Goal: Task Accomplishment & Management: Use online tool/utility

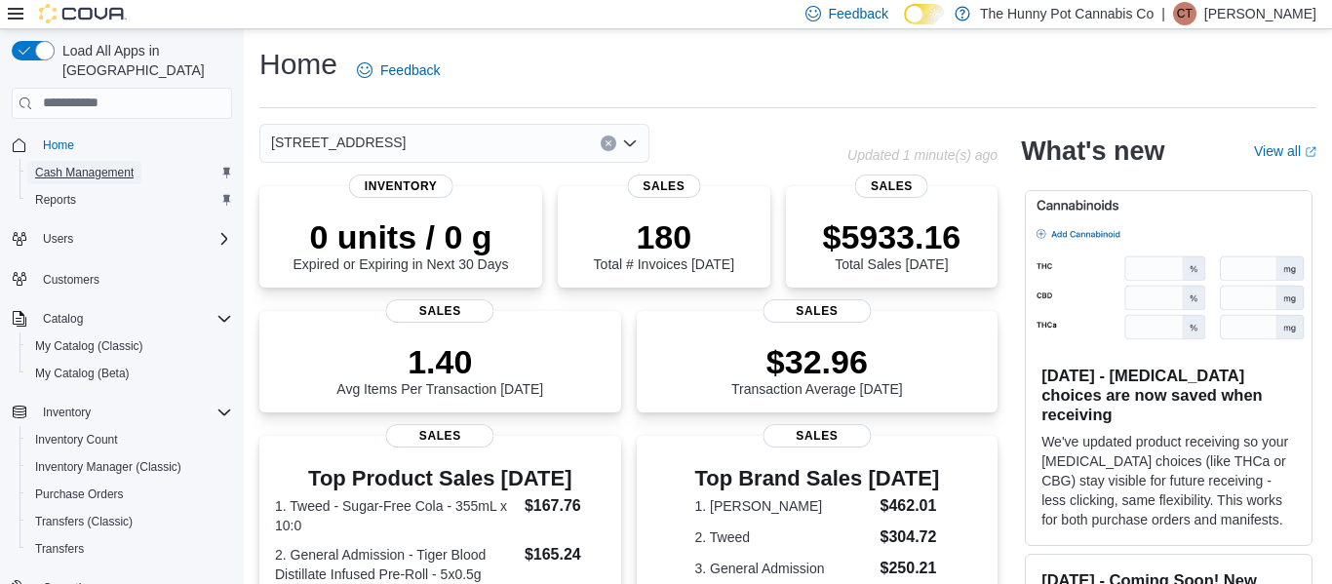
click at [122, 165] on span "Cash Management" at bounding box center [84, 173] width 99 height 16
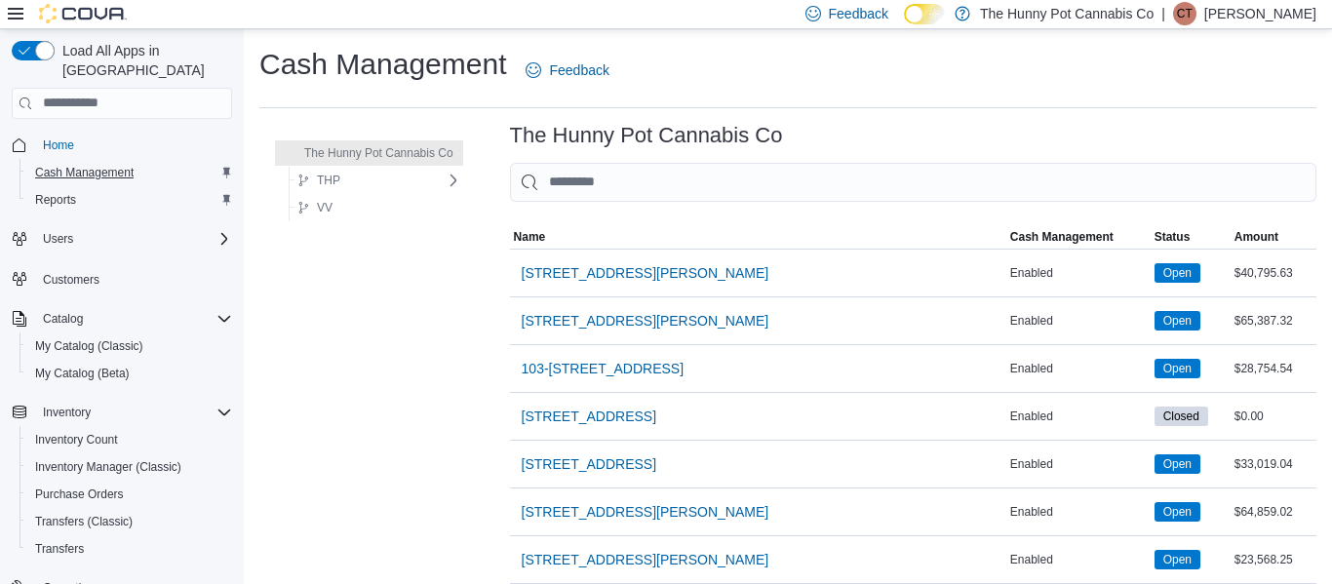
scroll to position [1319, 0]
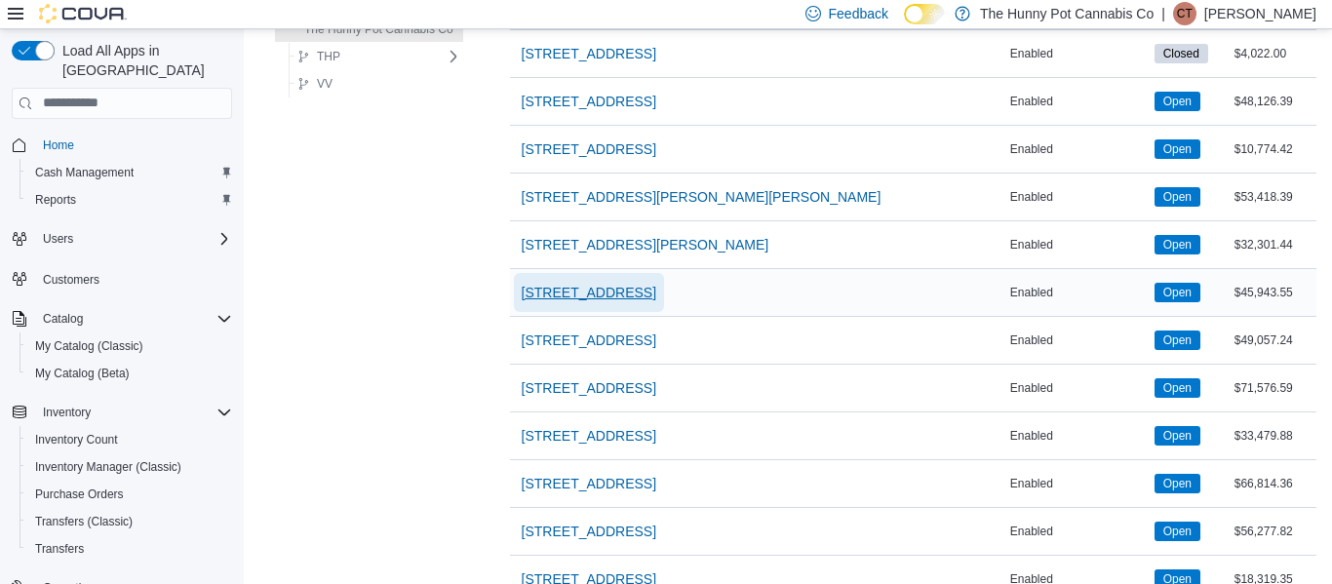
click at [614, 296] on span "40 Centennial Pkwy" at bounding box center [589, 293] width 135 height 20
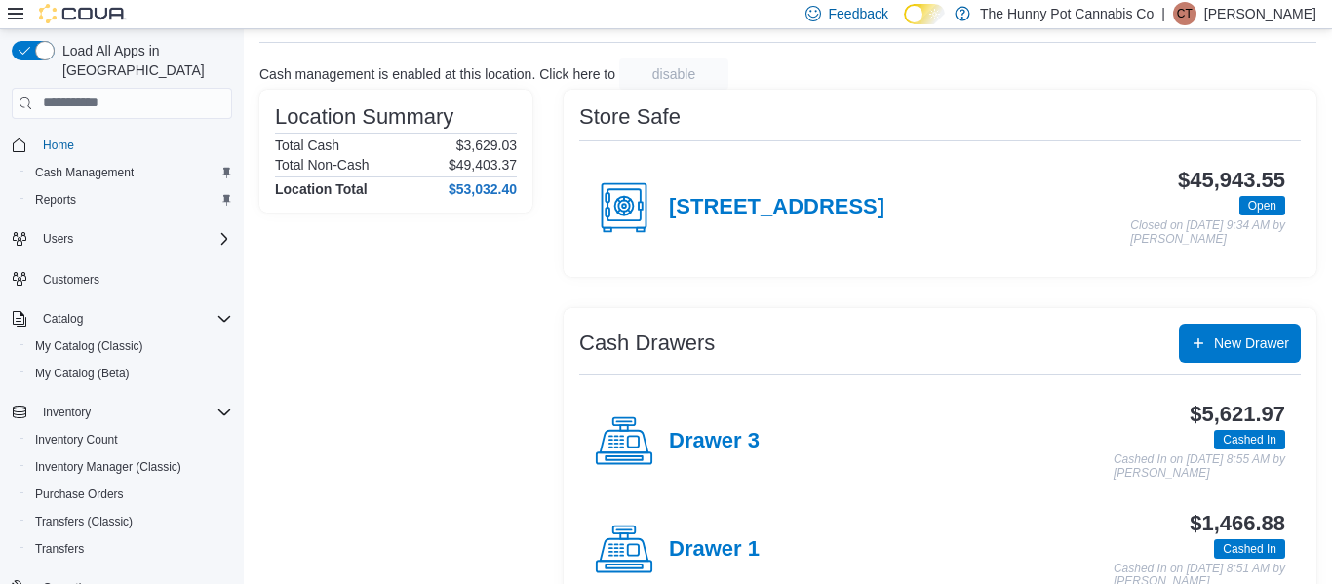
scroll to position [107, 0]
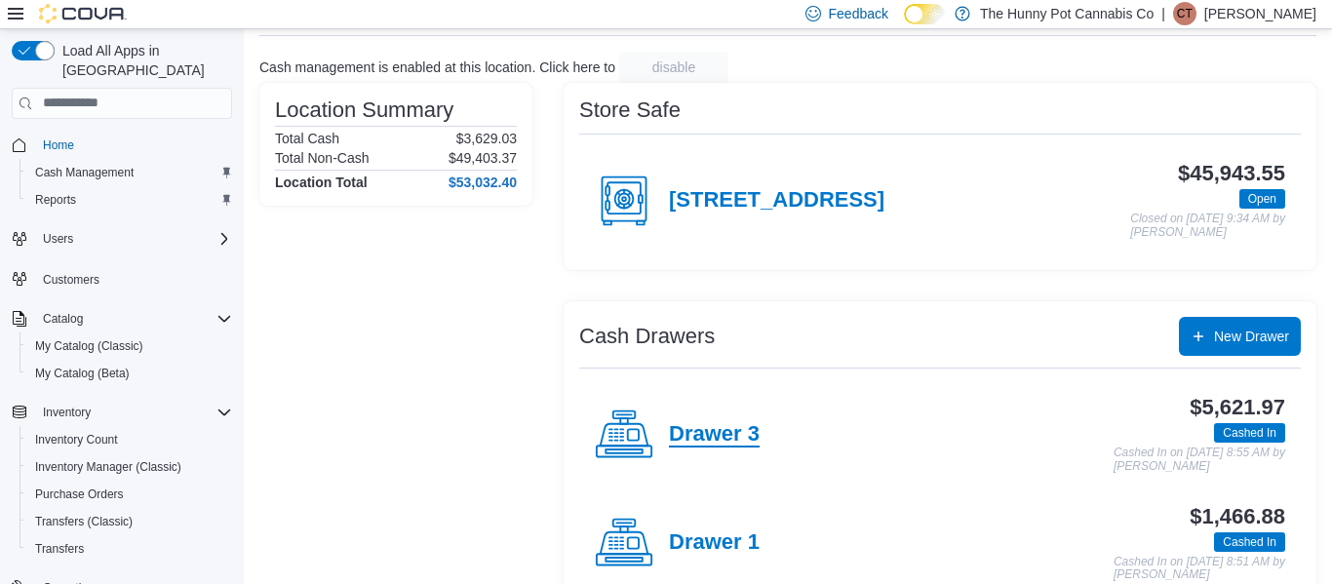
click at [739, 431] on h4 "Drawer 3" at bounding box center [714, 434] width 91 height 25
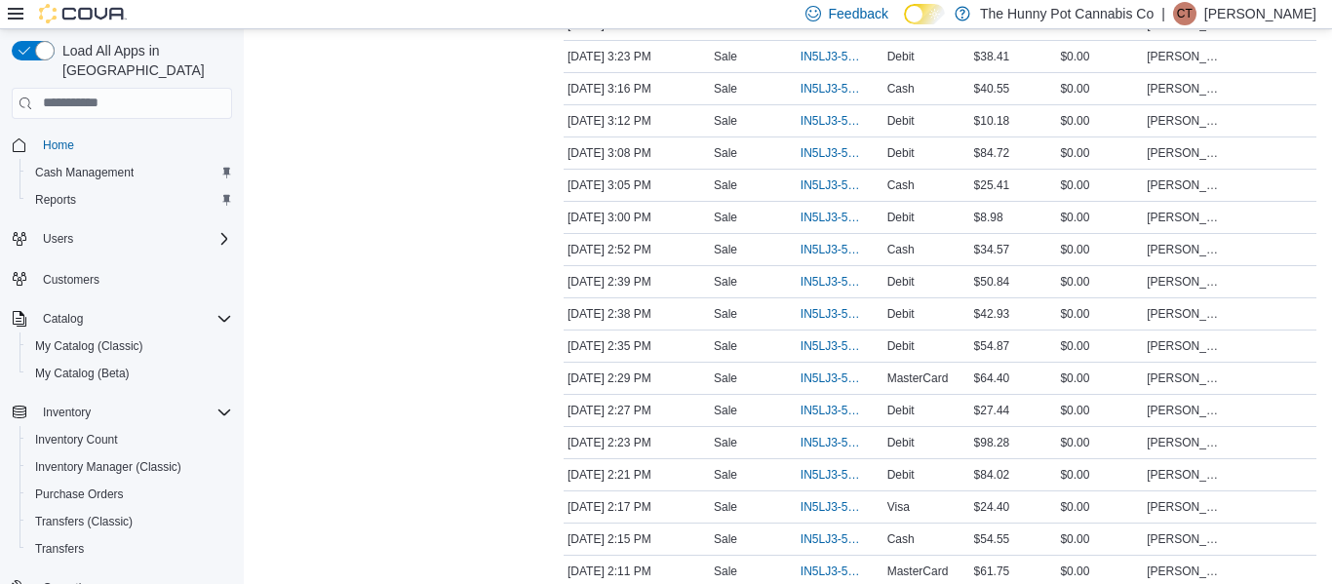
scroll to position [3207, 0]
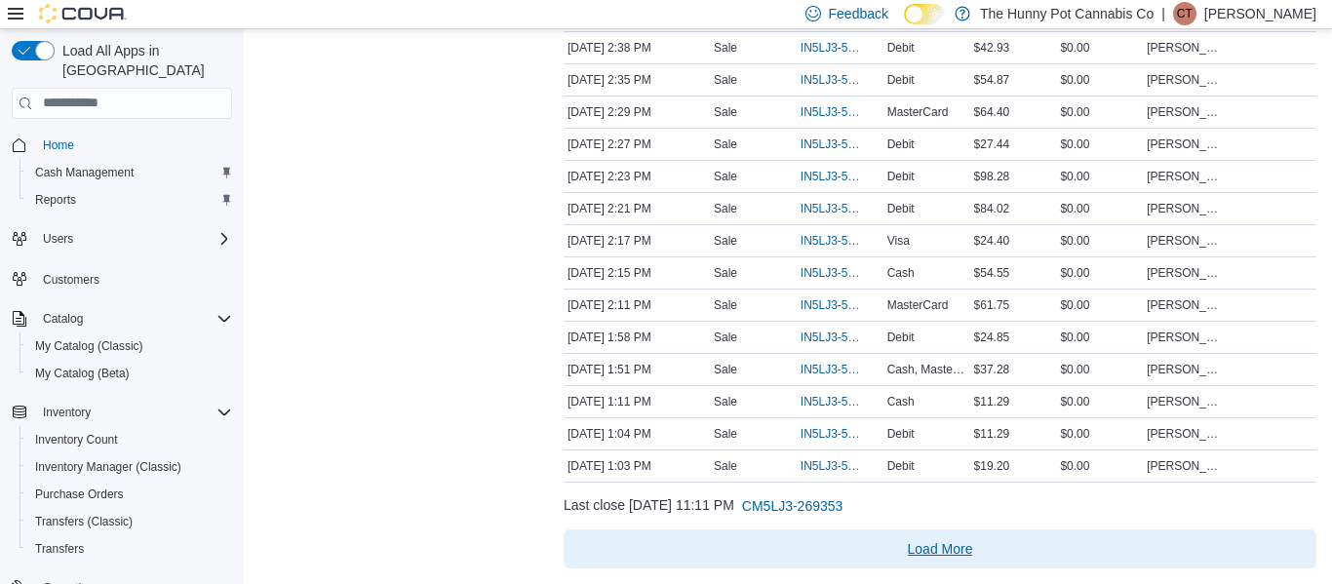
click at [955, 554] on span "Load More" at bounding box center [940, 549] width 65 height 20
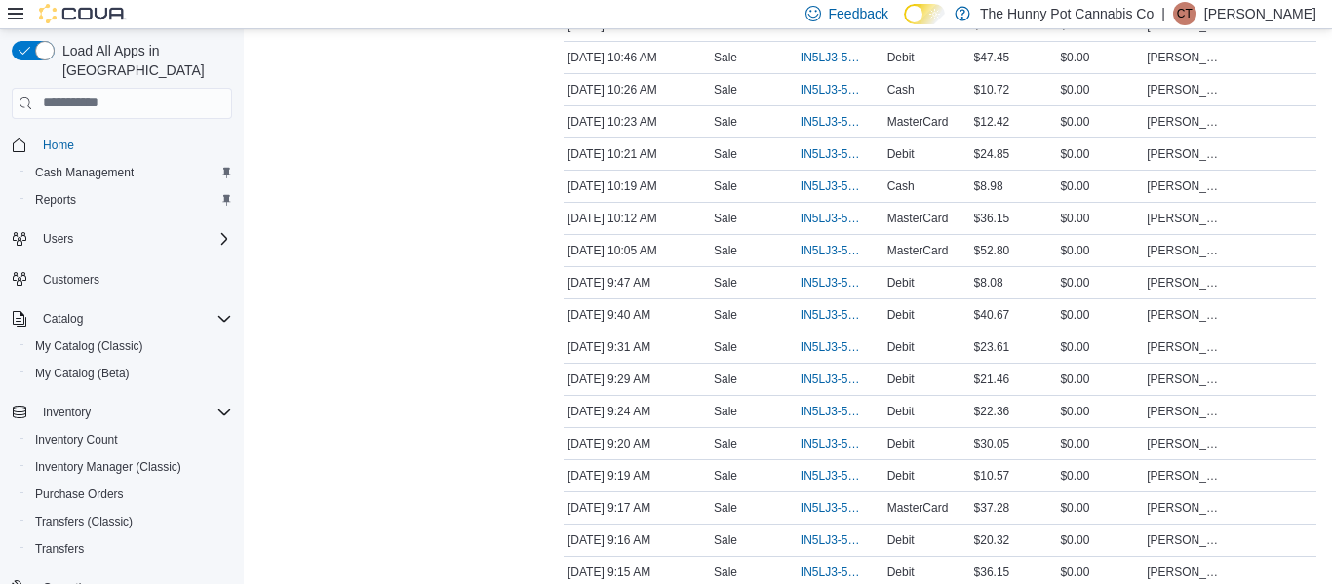
scroll to position [4728, 0]
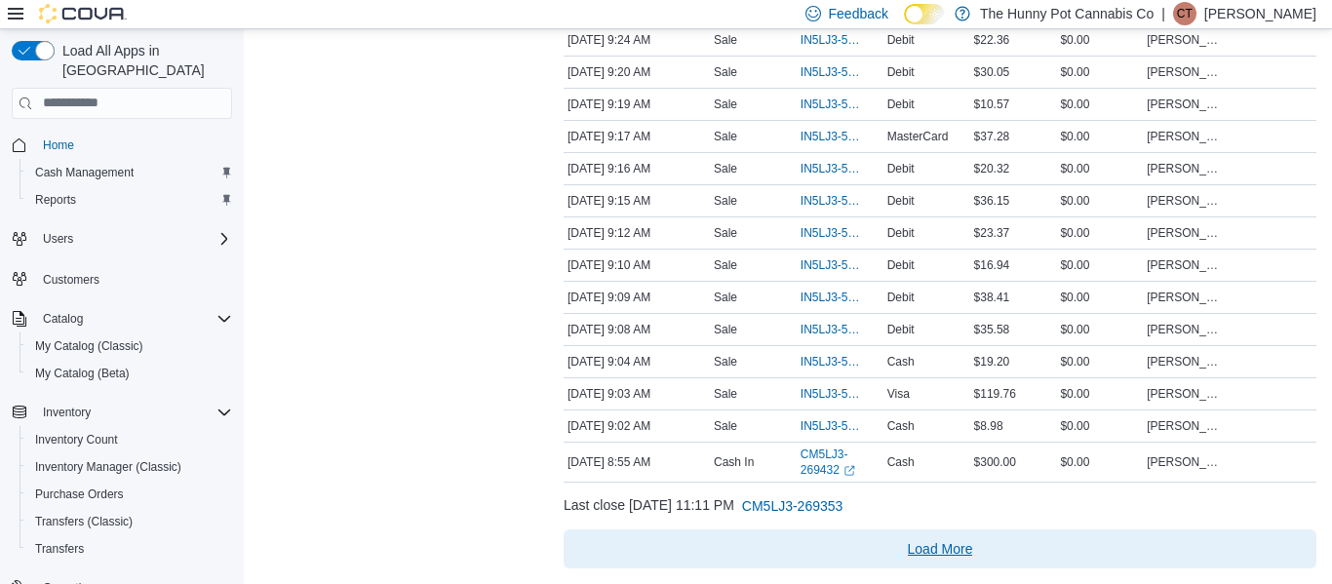
click at [964, 539] on span "Load More" at bounding box center [940, 549] width 65 height 20
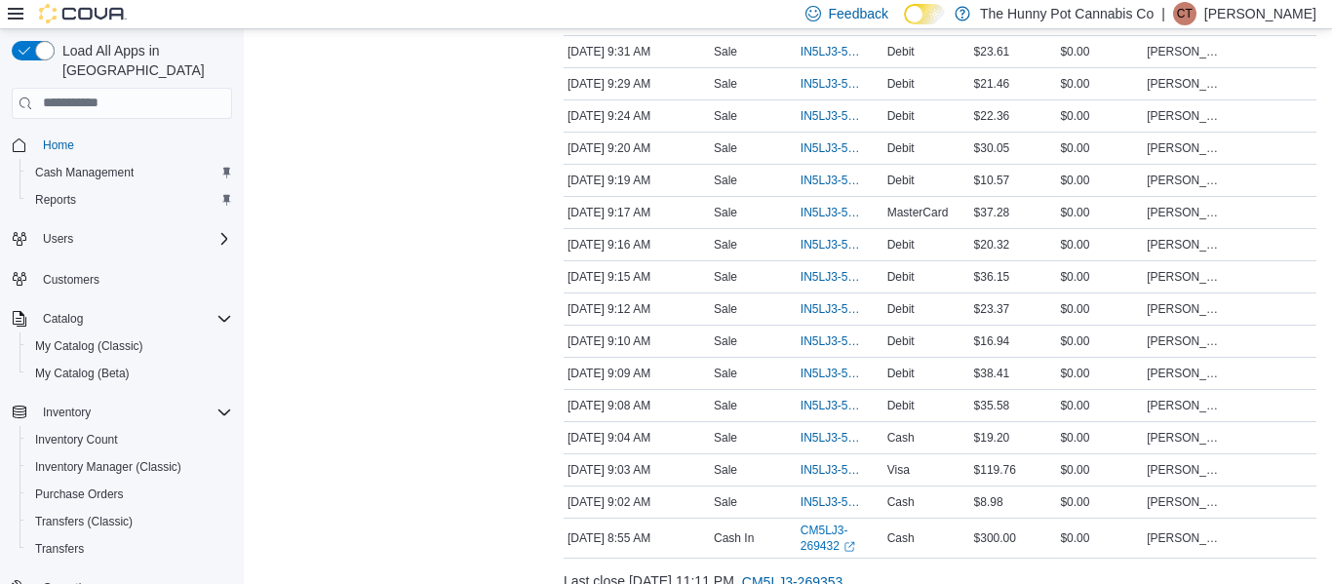
scroll to position [4654, 0]
click at [812, 267] on span "IN5LJ3-5946301" at bounding box center [830, 275] width 59 height 16
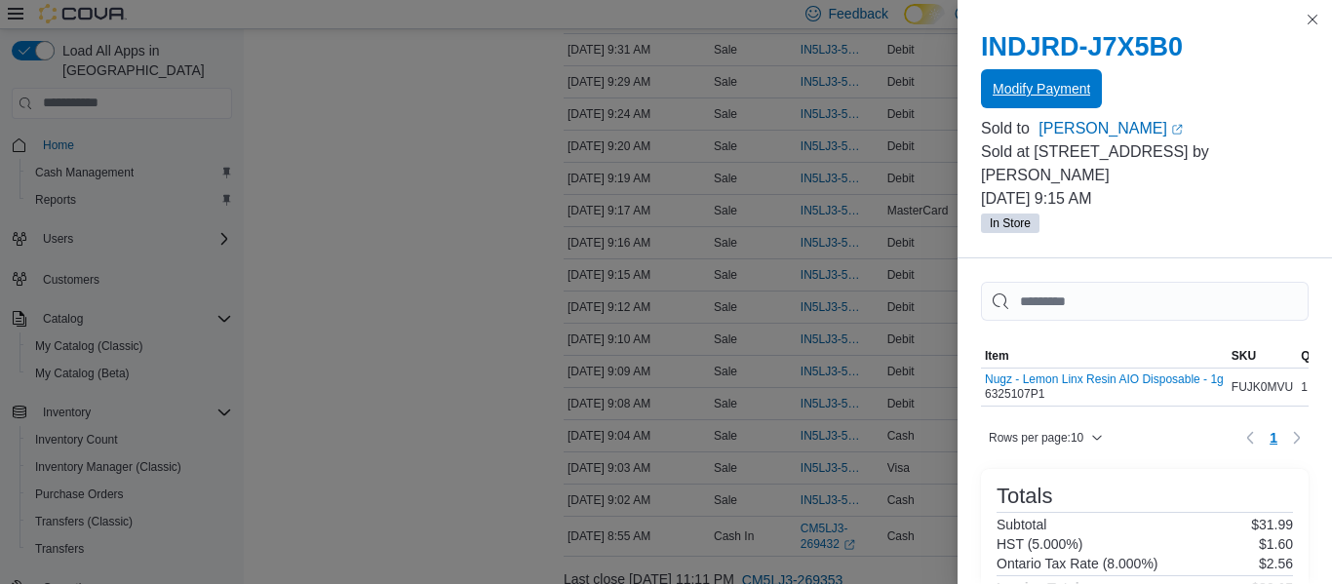
click at [1014, 92] on span "Modify Payment" at bounding box center [1042, 89] width 98 height 20
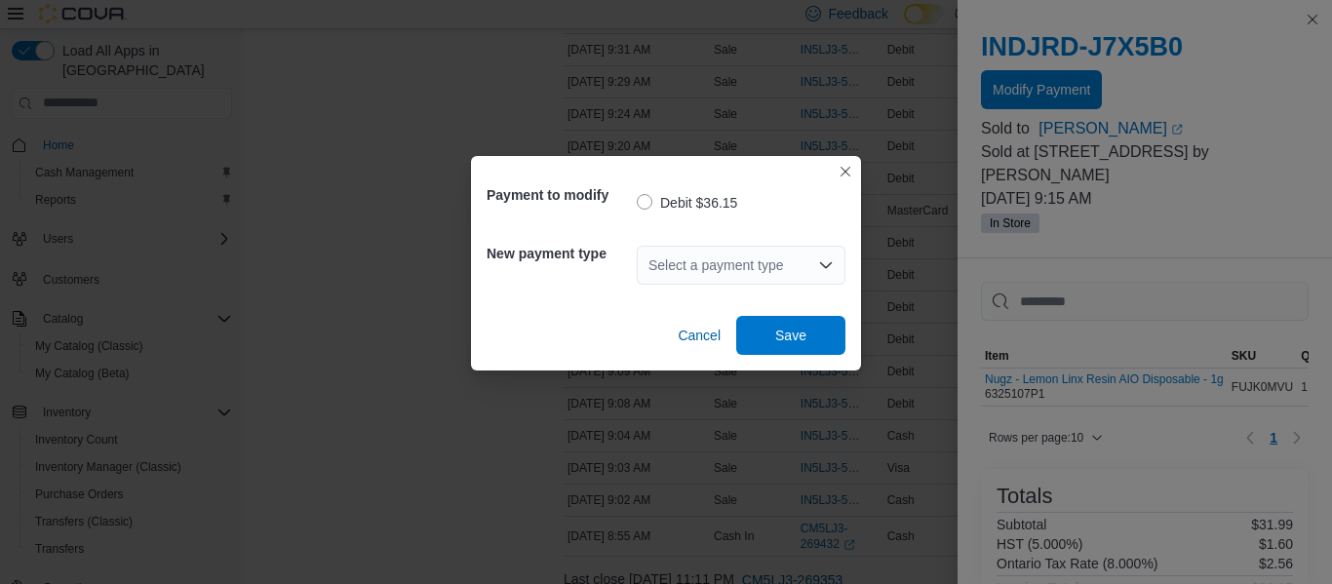
click at [787, 264] on div "Select a payment type" at bounding box center [741, 265] width 209 height 39
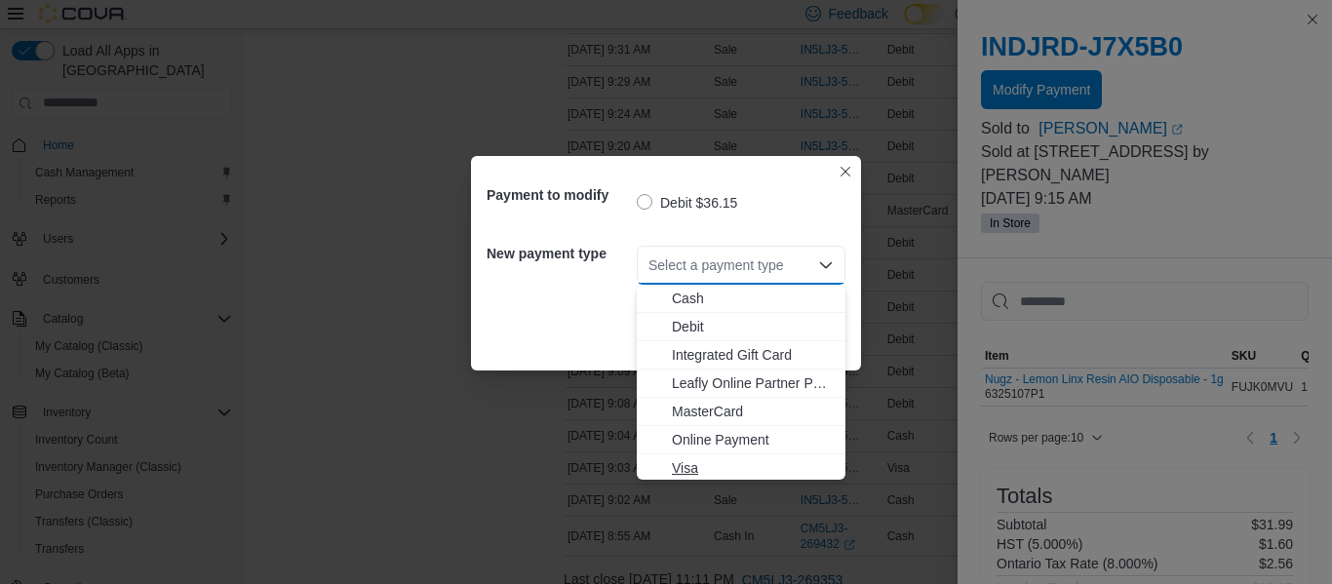
click at [698, 455] on button "Visa" at bounding box center [741, 469] width 209 height 28
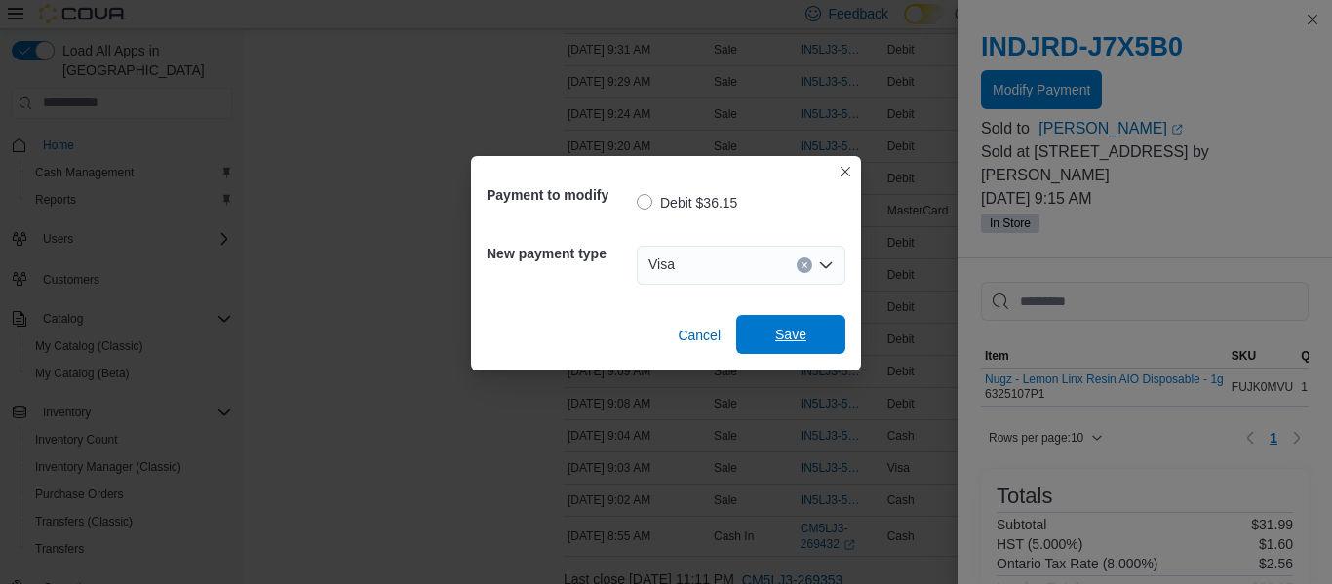
click at [800, 337] on span "Save" at bounding box center [790, 335] width 31 height 20
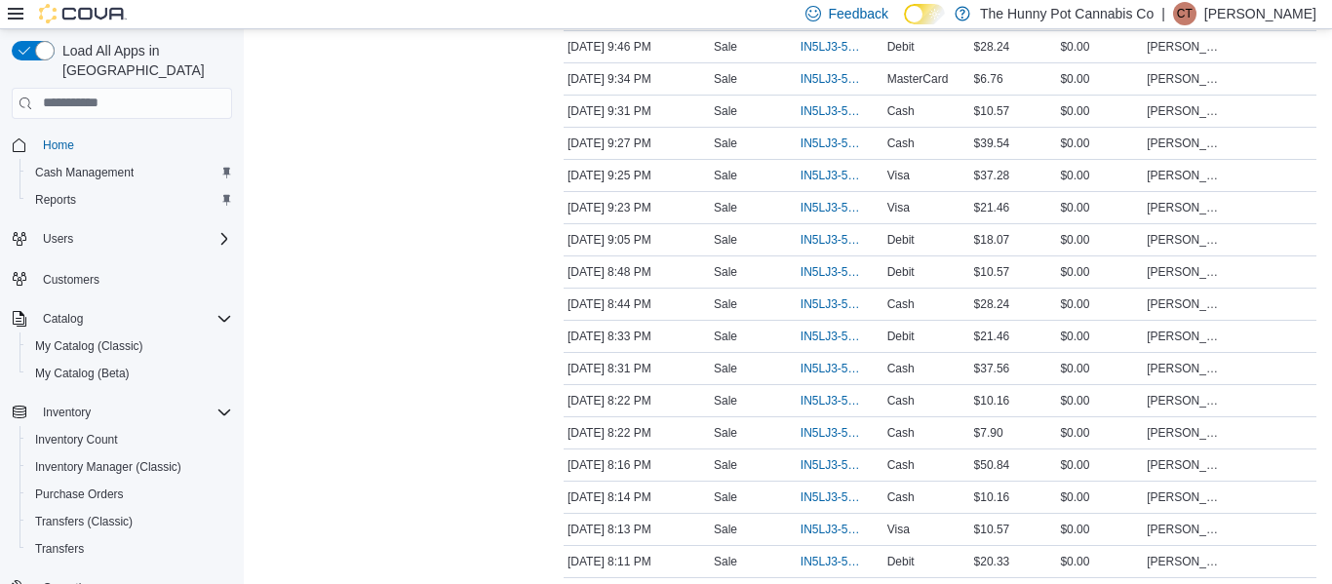
scroll to position [0, 0]
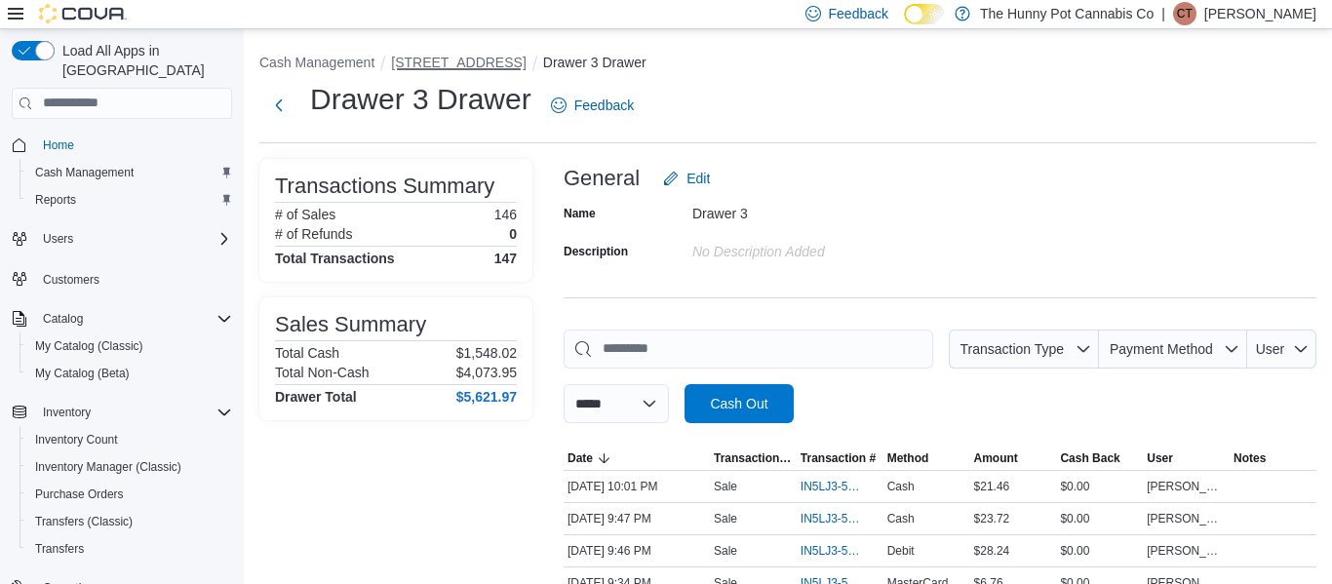
click at [490, 66] on button "40 Centennial Pkwy" at bounding box center [458, 63] width 135 height 16
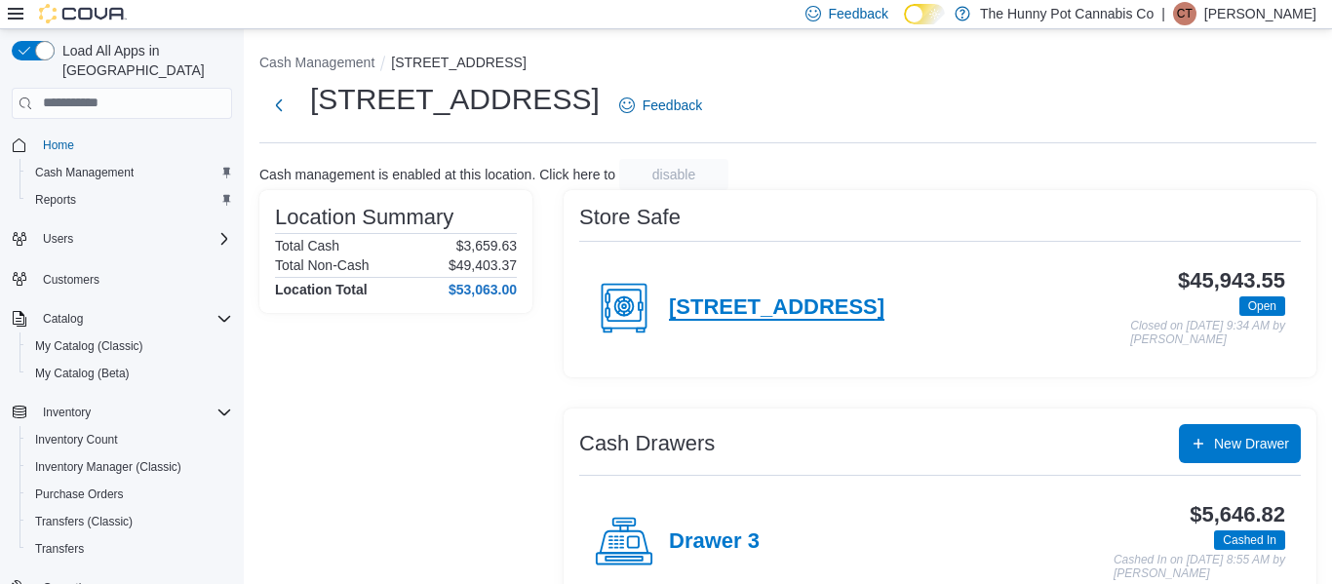
click at [803, 303] on h4 "40 Centennial Parkway" at bounding box center [777, 308] width 216 height 25
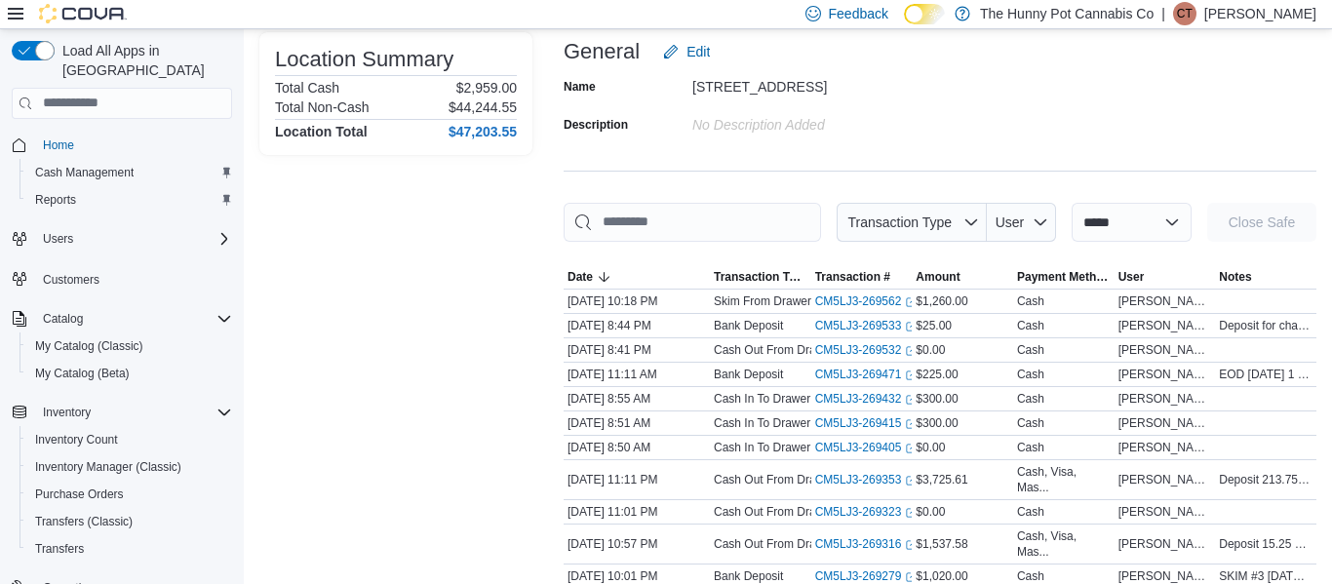
scroll to position [134, 0]
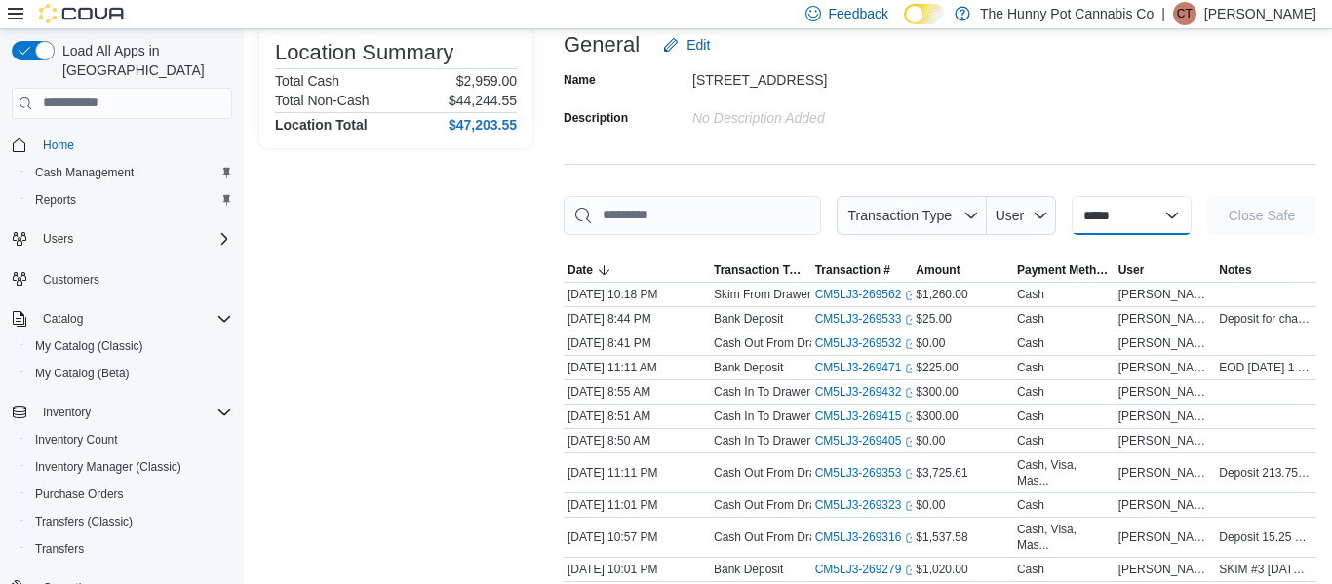
click at [1146, 219] on select "**********" at bounding box center [1132, 215] width 120 height 39
select select "**********"
click at [1072, 196] on select "**********" at bounding box center [1132, 215] width 120 height 39
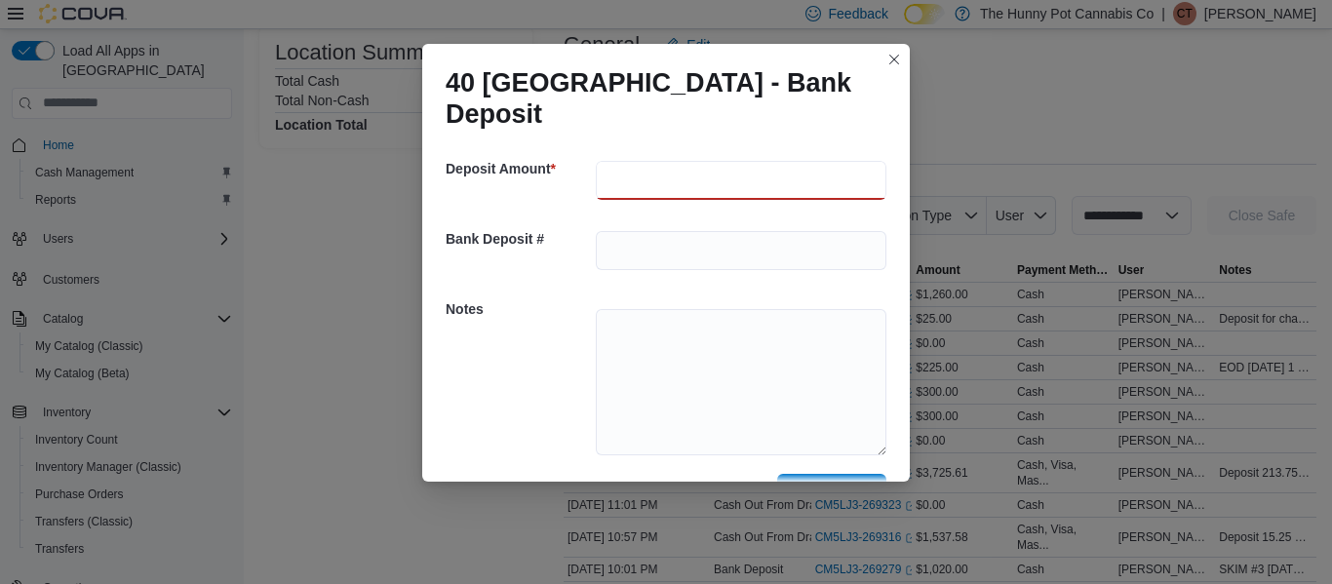
click at [682, 184] on input "number" at bounding box center [741, 180] width 291 height 39
type input "****"
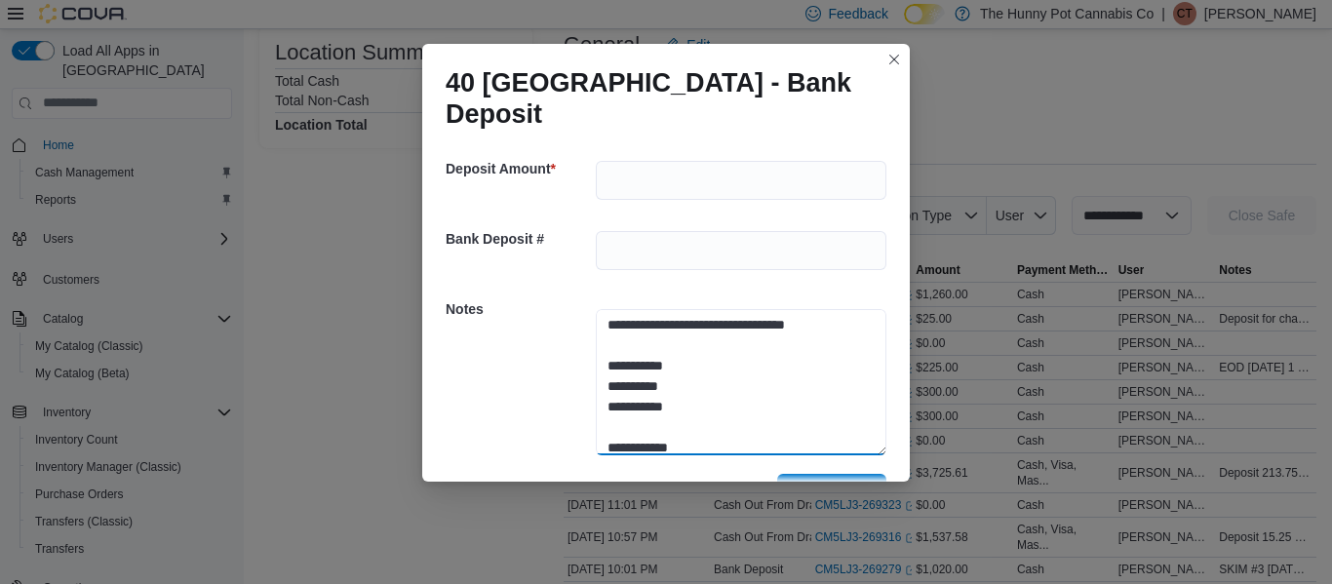
scroll to position [55, 0]
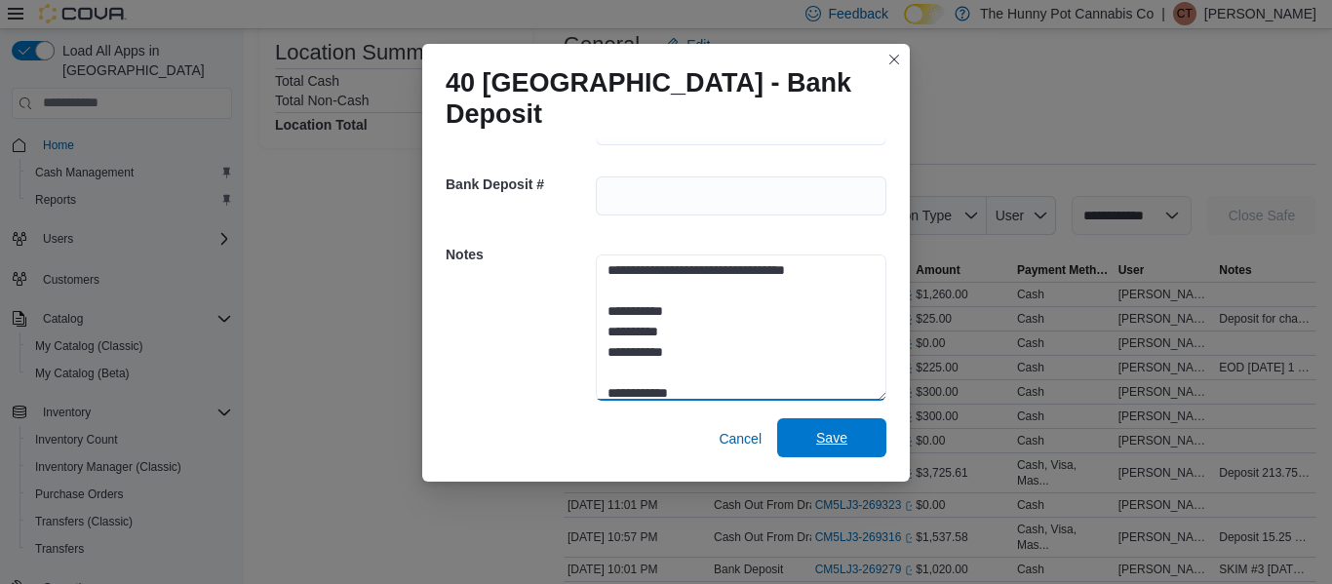
type textarea "**********"
click at [834, 445] on span "Save" at bounding box center [831, 438] width 31 height 20
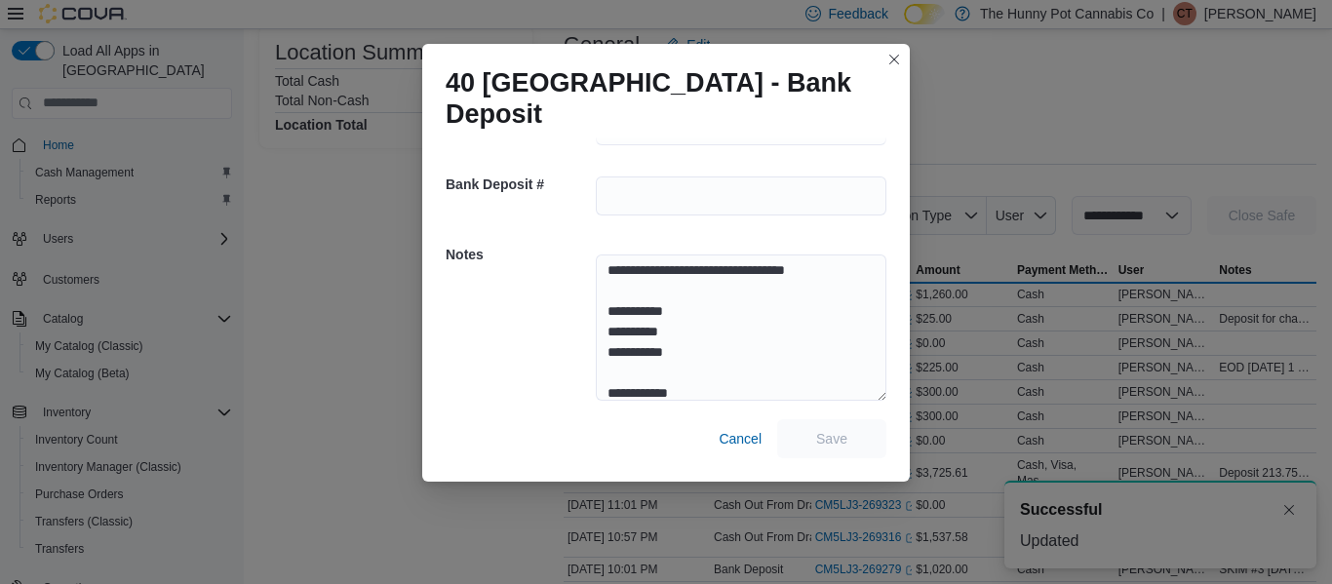
scroll to position [0, 0]
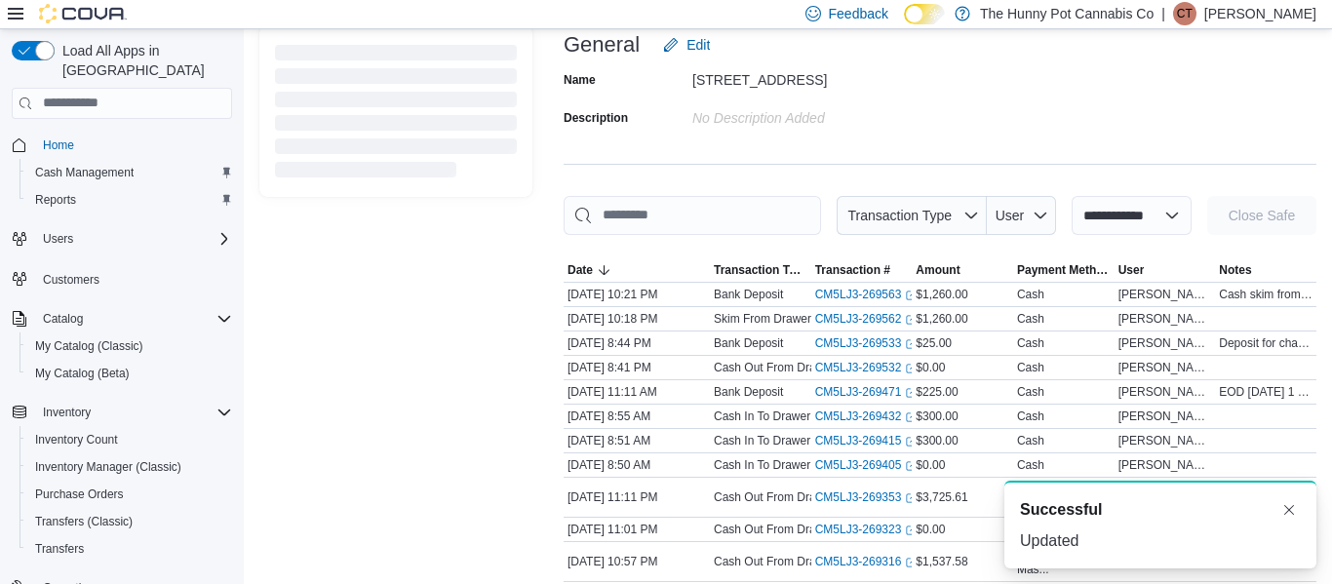
select select
